Goal: Information Seeking & Learning: Learn about a topic

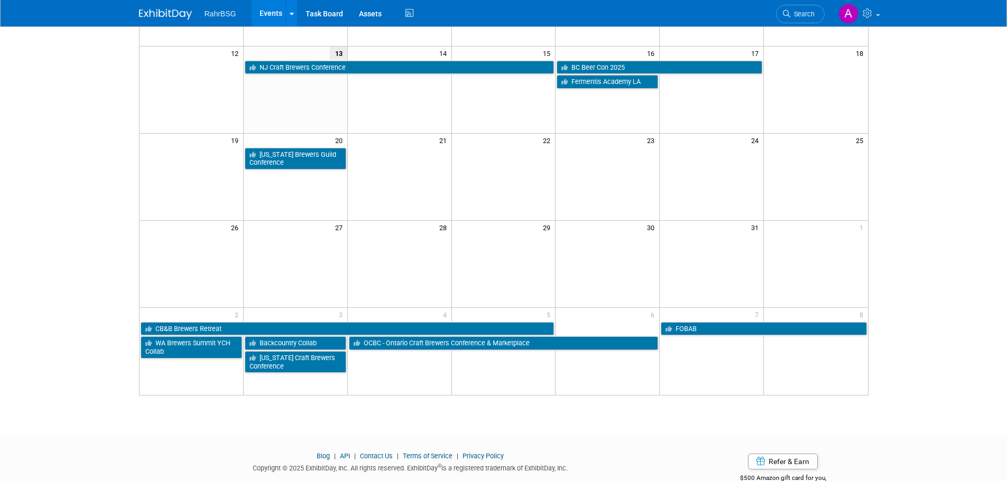
scroll to position [247, 0]
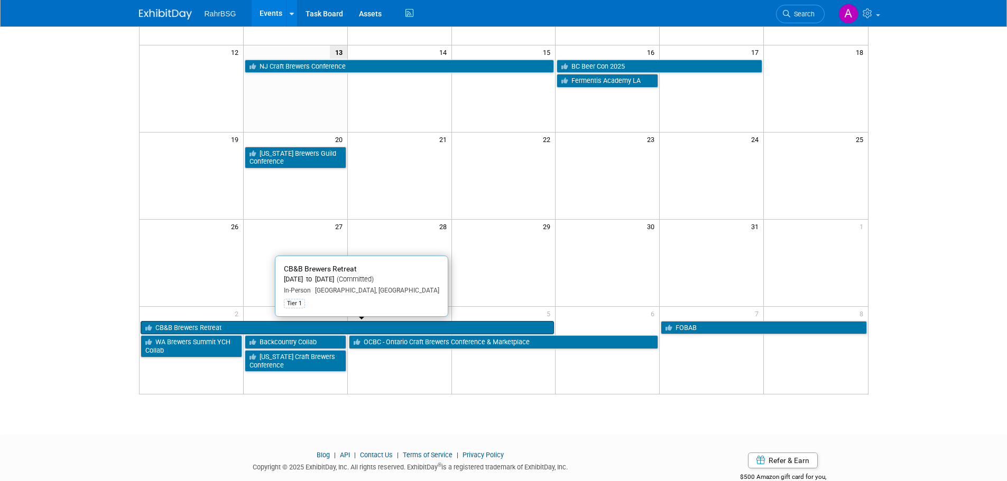
click at [275, 326] on link "CB&B Brewers Retreat" at bounding box center [348, 328] width 414 height 14
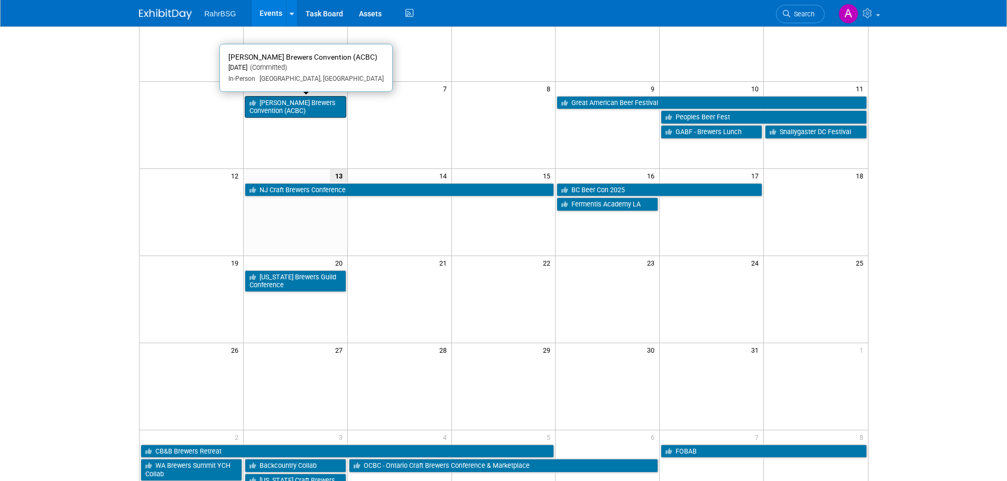
scroll to position [0, 0]
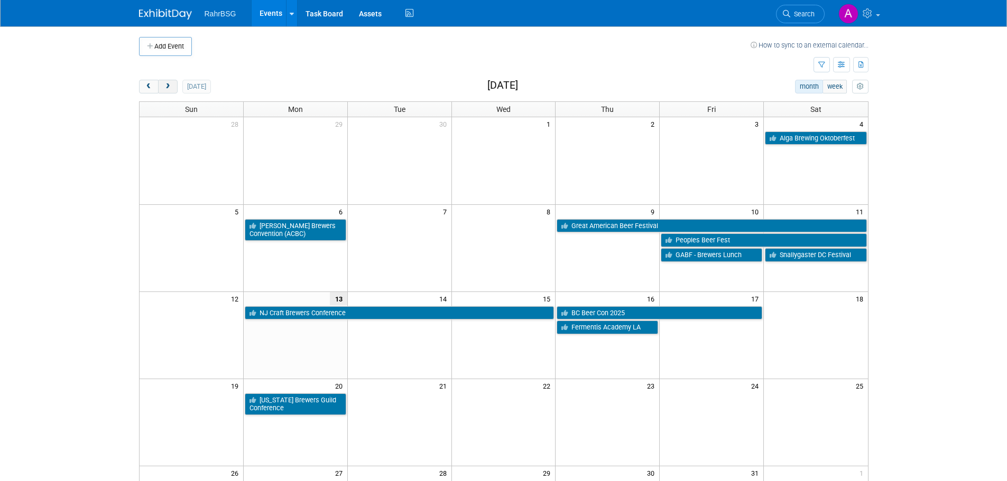
click at [173, 88] on button "next" at bounding box center [168, 87] width 20 height 14
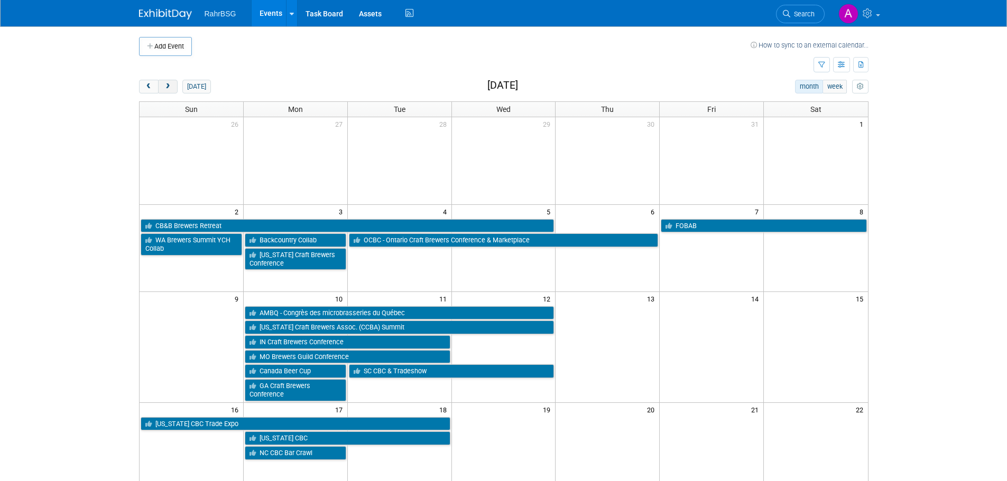
click at [171, 91] on button "next" at bounding box center [168, 87] width 20 height 14
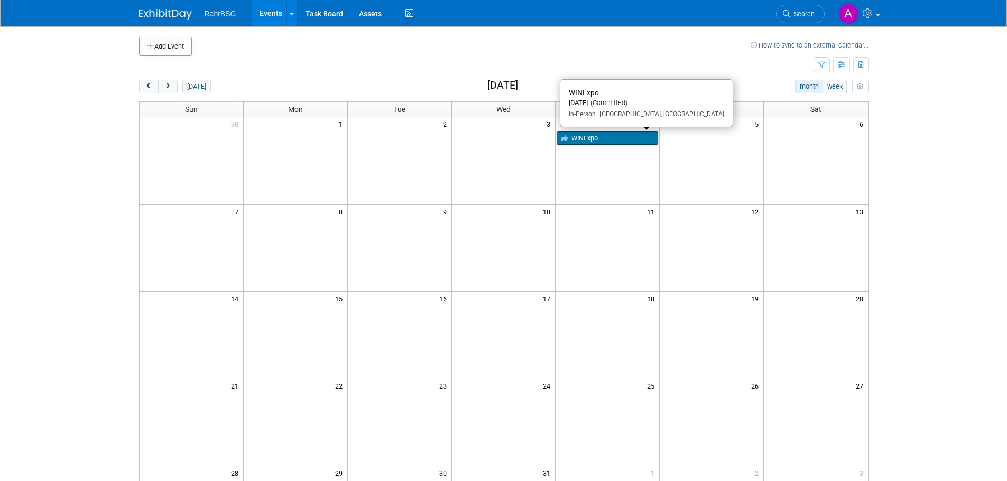
click at [576, 136] on link "WINExpo" at bounding box center [607, 139] width 101 height 14
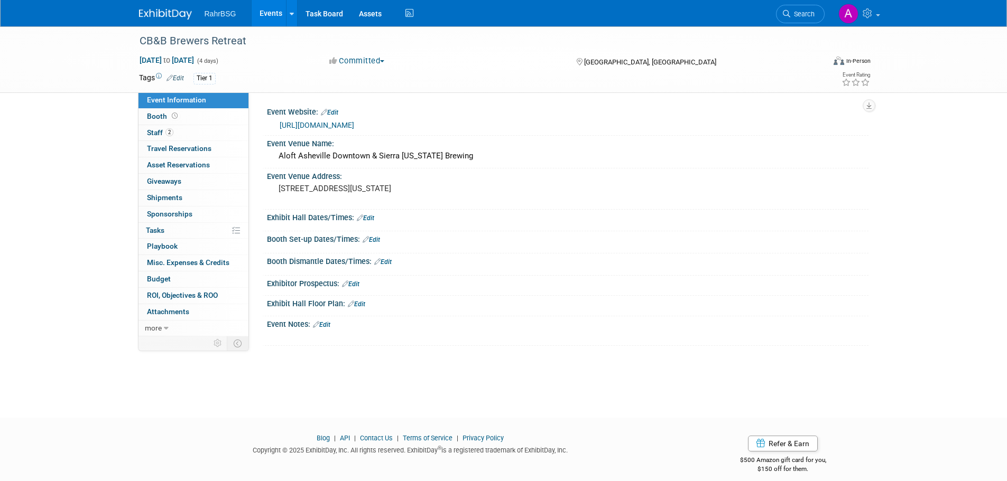
click at [319, 123] on link "https://www.brewersretreat.com/" at bounding box center [317, 125] width 75 height 8
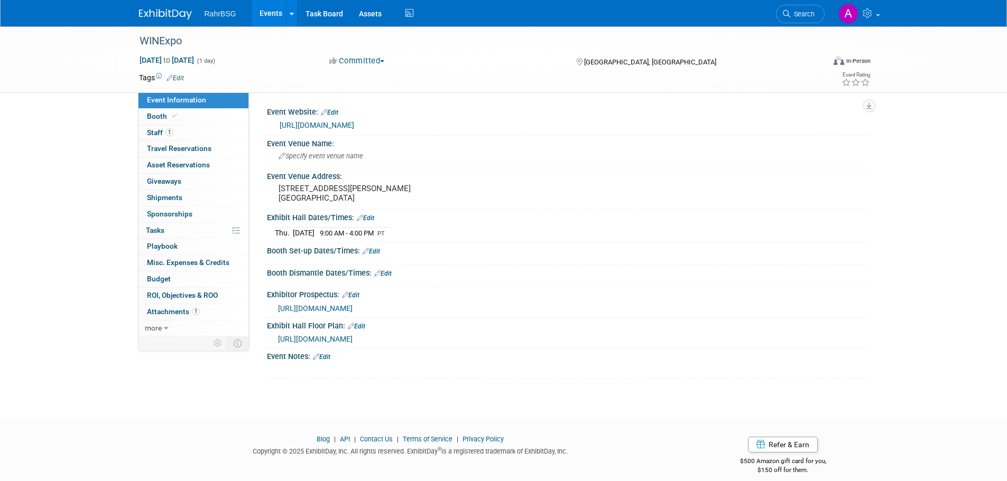
click at [349, 125] on link "https://wineindustryexpo.com/" at bounding box center [317, 125] width 75 height 8
click at [156, 17] on img at bounding box center [165, 14] width 53 height 11
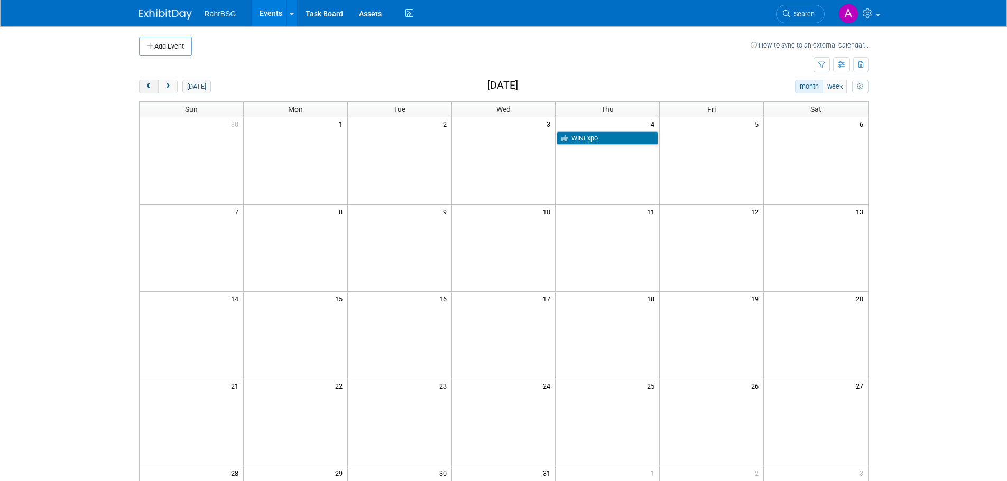
click at [154, 87] on button "prev" at bounding box center [149, 87] width 20 height 14
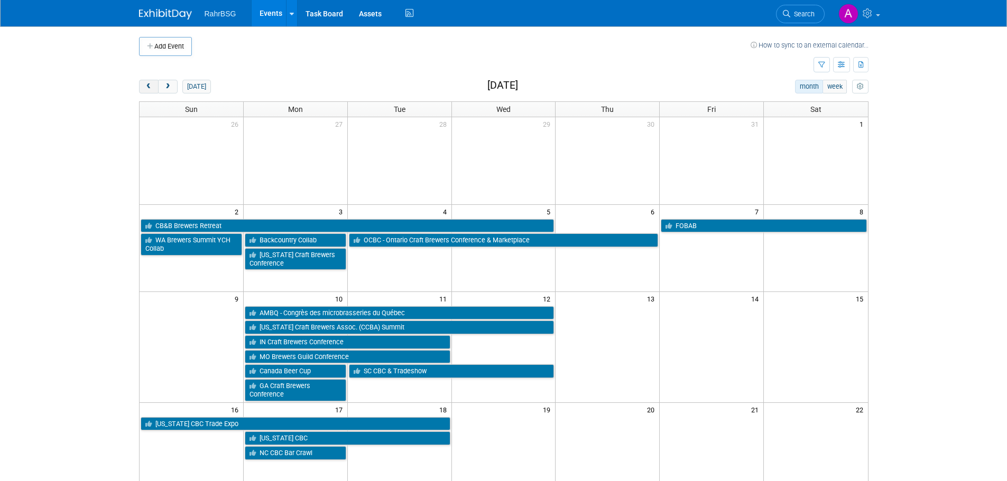
click at [154, 87] on button "prev" at bounding box center [149, 87] width 20 height 14
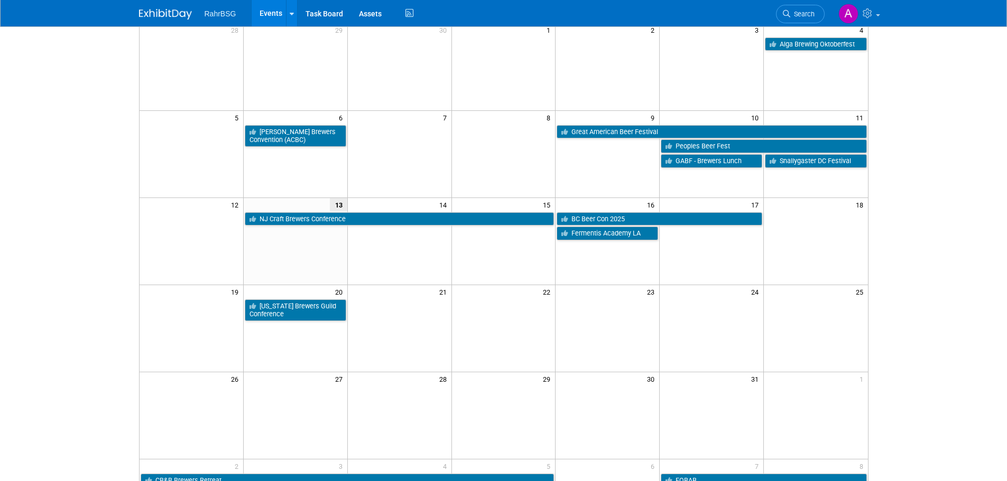
scroll to position [92, 0]
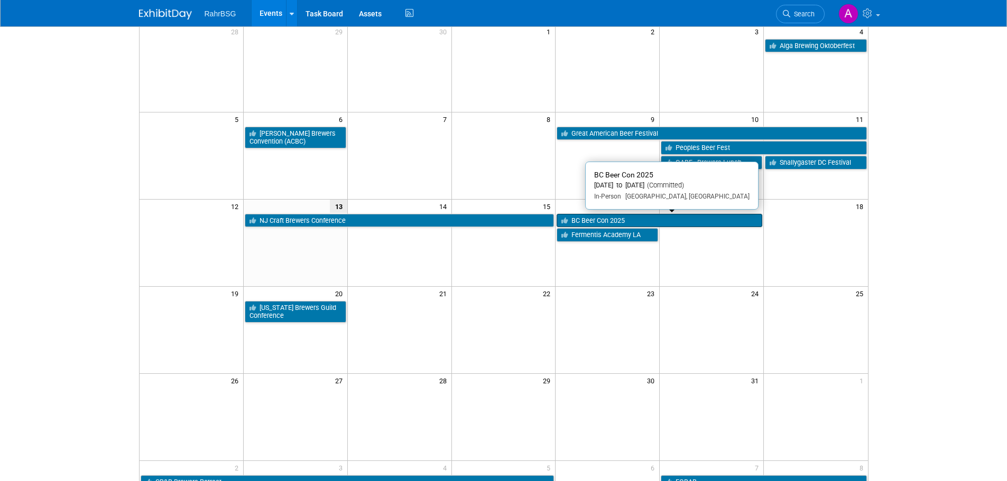
click at [601, 223] on link "BC Beer Con 2025" at bounding box center [660, 221] width 206 height 14
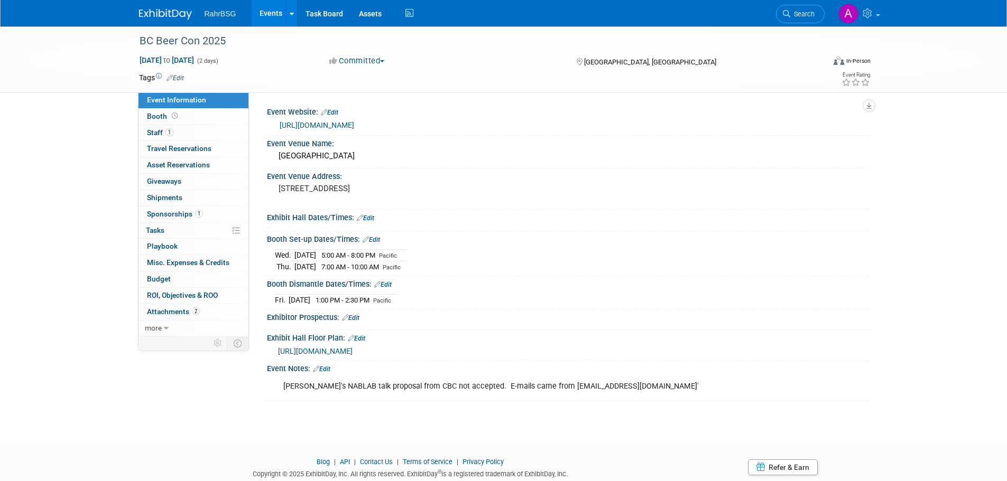
click at [304, 124] on link "[URL][DOMAIN_NAME]" at bounding box center [317, 125] width 75 height 8
click at [155, 14] on img at bounding box center [165, 14] width 53 height 11
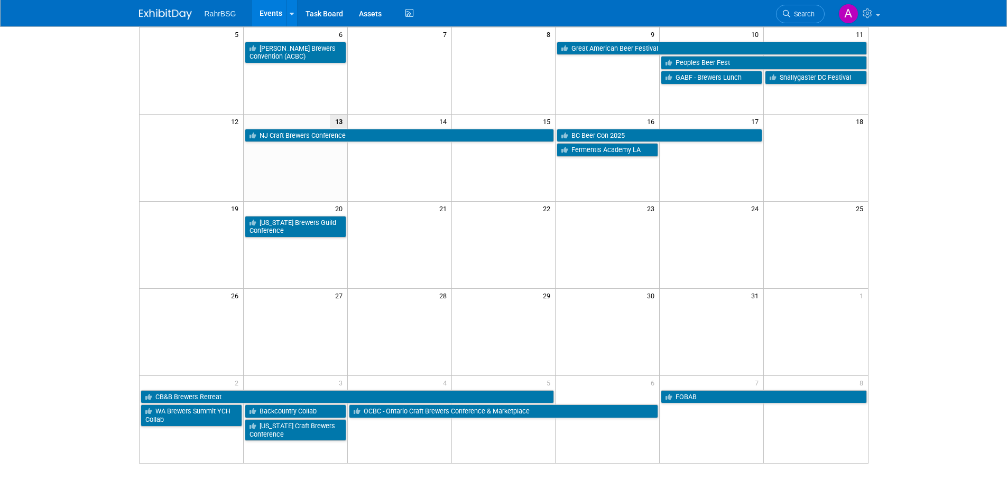
scroll to position [179, 0]
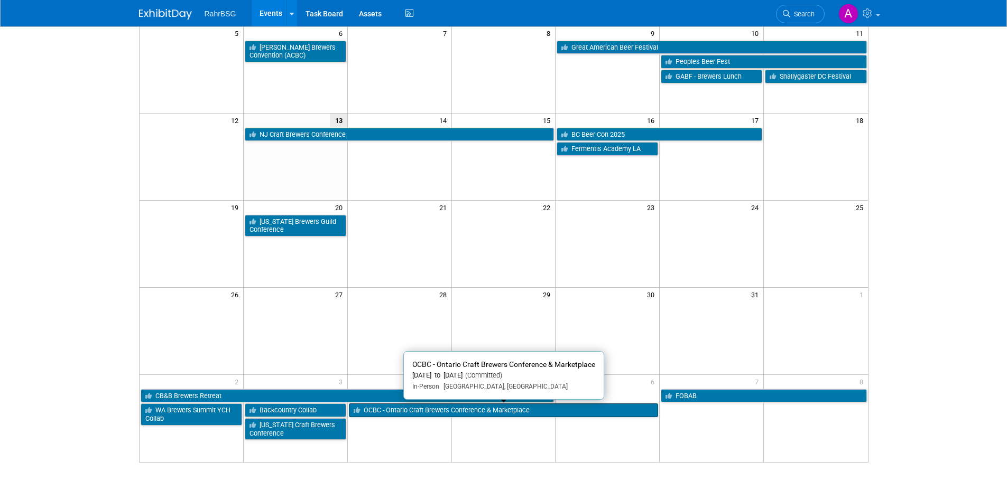
click at [402, 407] on link "OCBC - Ontario Craft Brewers Conference & Marketplace" at bounding box center [504, 411] width 310 height 14
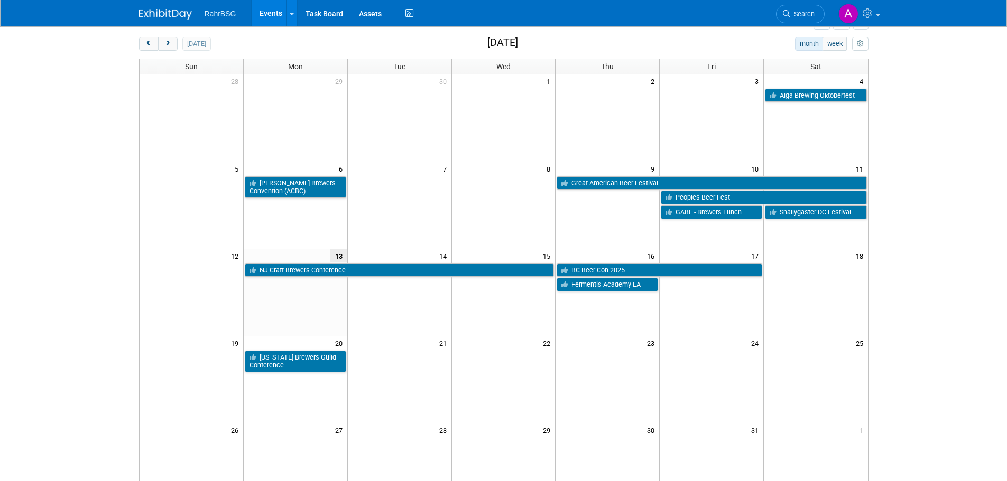
scroll to position [0, 0]
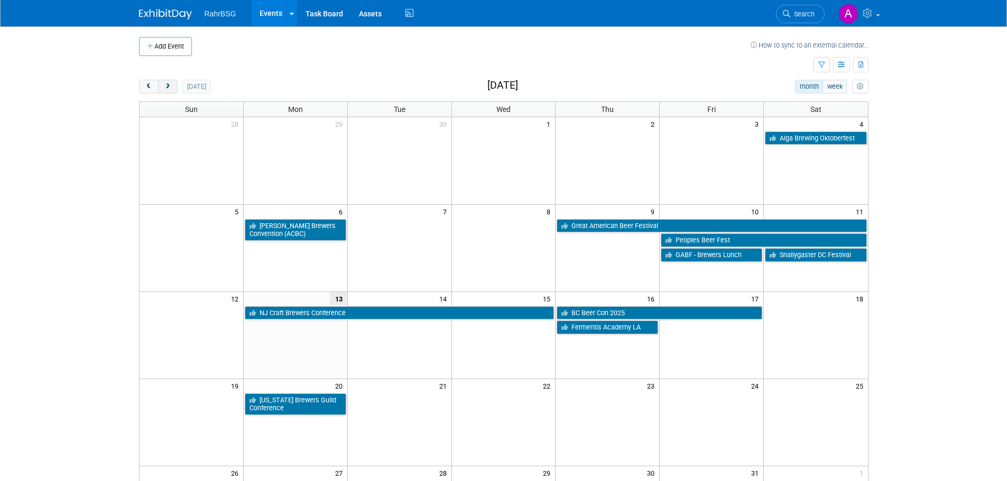
click at [170, 87] on span "next" at bounding box center [168, 87] width 8 height 7
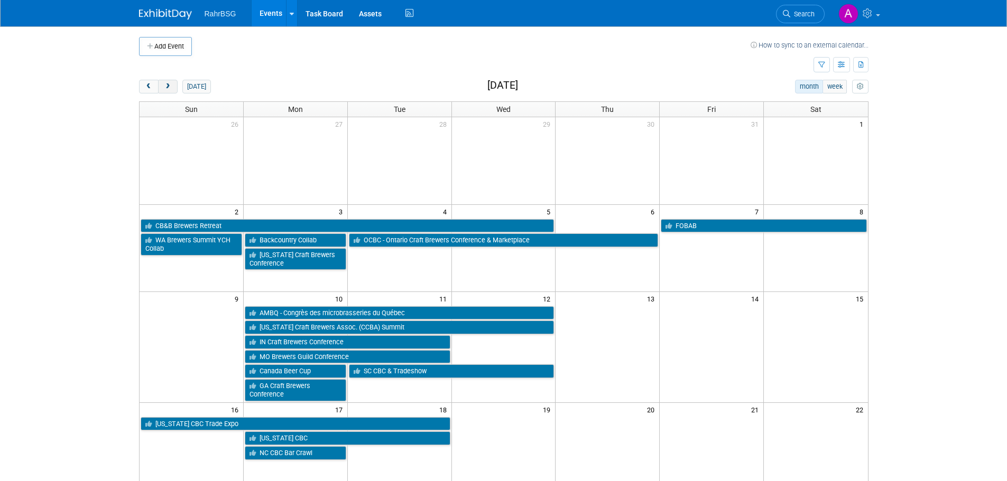
click at [164, 91] on button "next" at bounding box center [168, 87] width 20 height 14
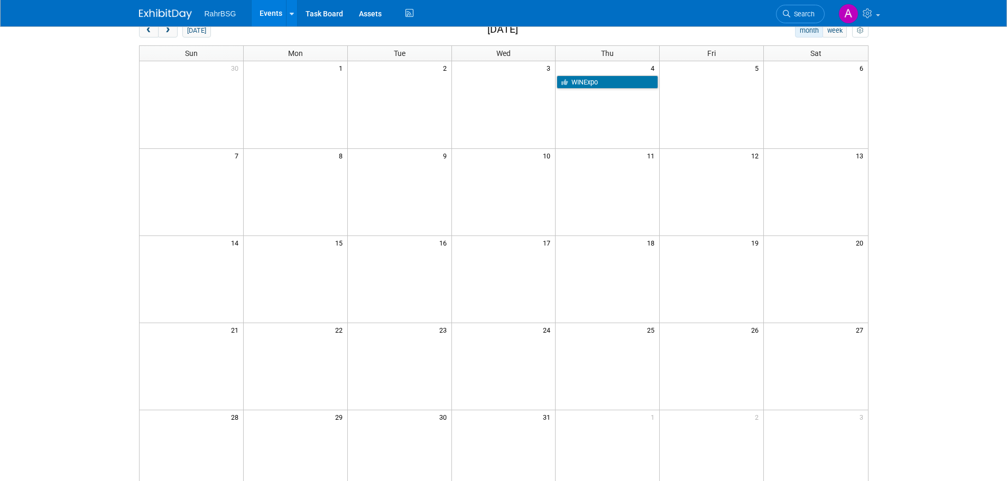
scroll to position [55, 0]
click at [168, 29] on span "next" at bounding box center [168, 31] width 8 height 7
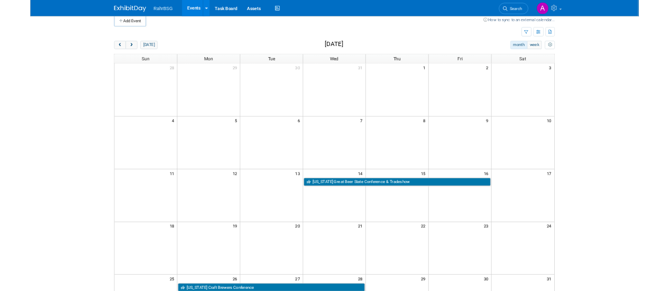
scroll to position [0, 0]
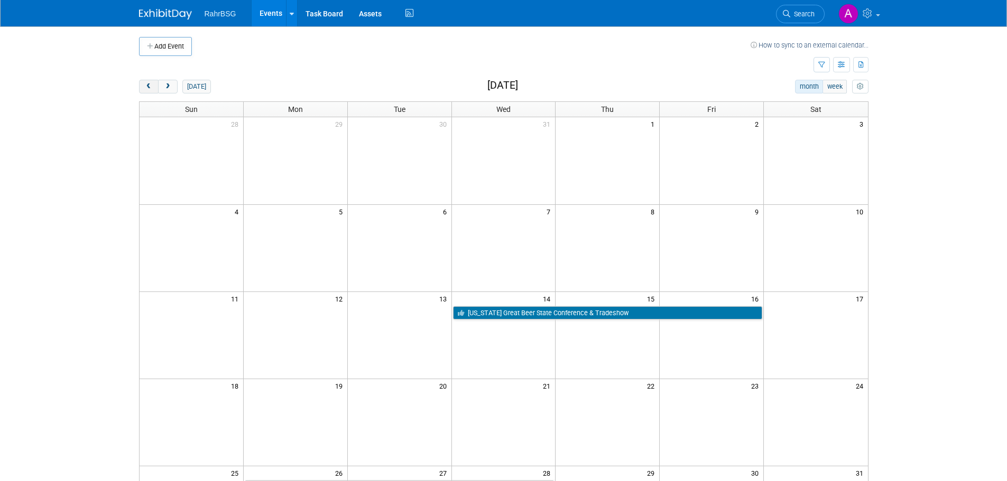
click at [147, 82] on button "prev" at bounding box center [149, 87] width 20 height 14
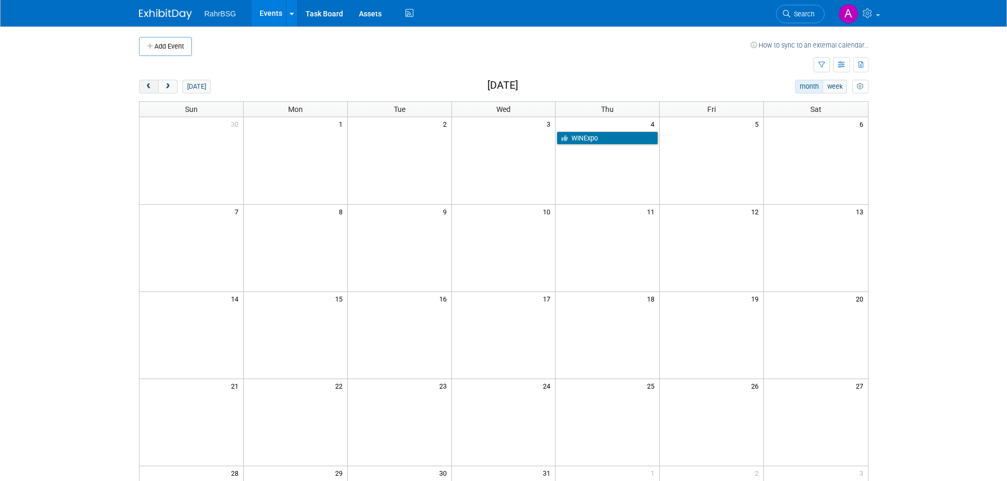
click at [147, 82] on button "prev" at bounding box center [149, 87] width 20 height 14
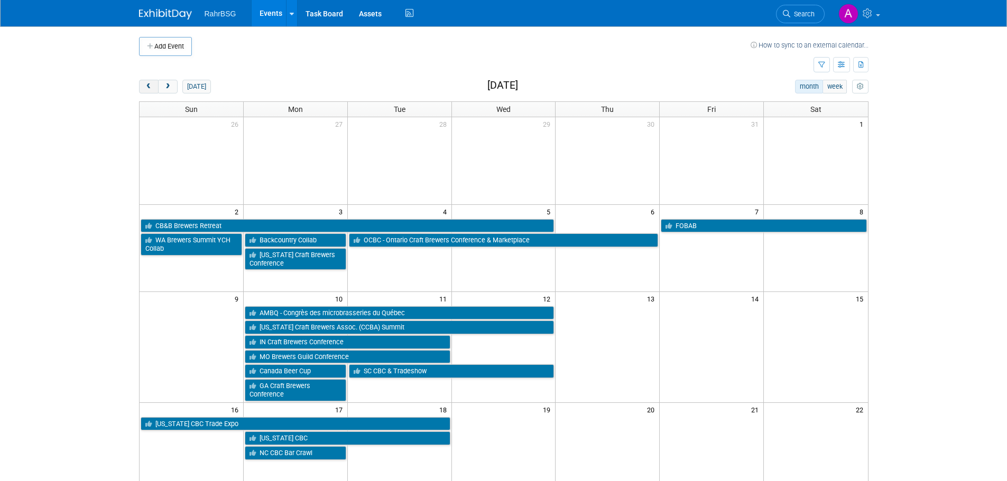
click at [154, 91] on button "prev" at bounding box center [149, 87] width 20 height 14
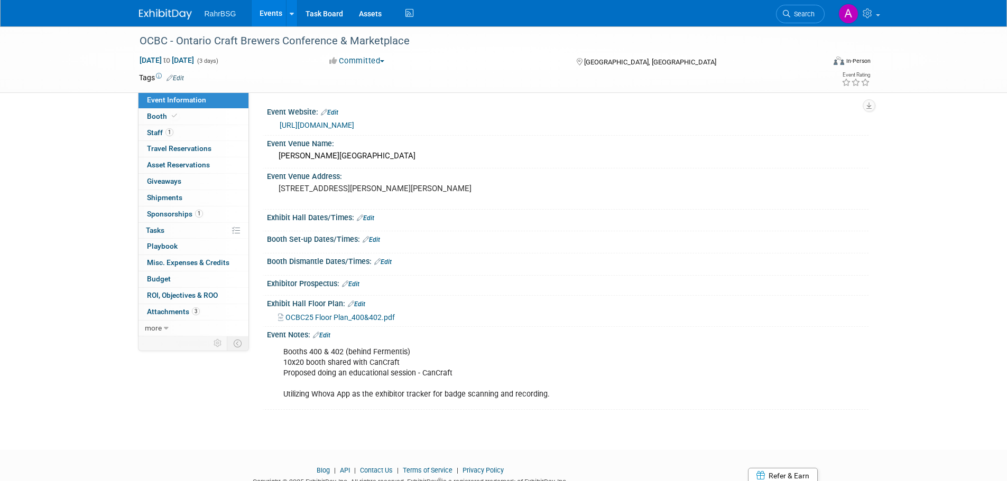
click at [333, 121] on link "[URL][DOMAIN_NAME]" at bounding box center [317, 125] width 75 height 8
